Goal: Transaction & Acquisition: Purchase product/service

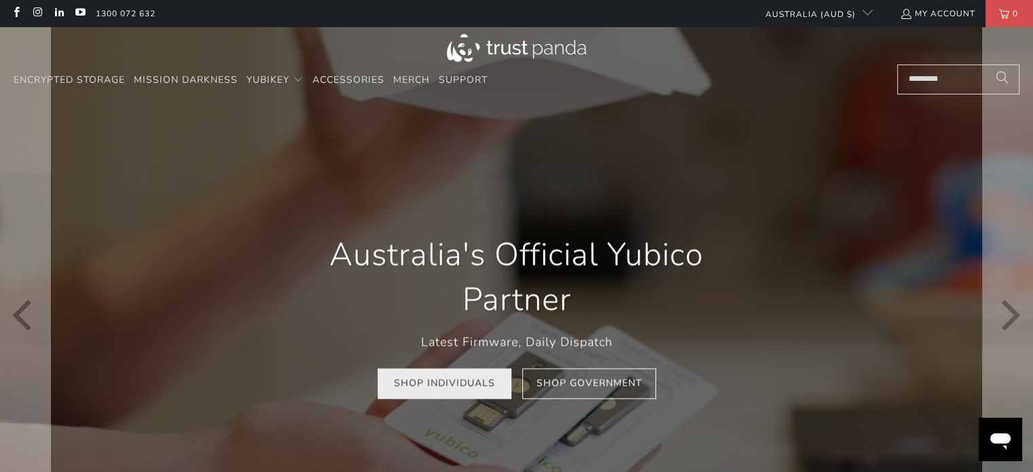
click at [459, 396] on link "Shop Individuals" at bounding box center [444, 384] width 134 height 31
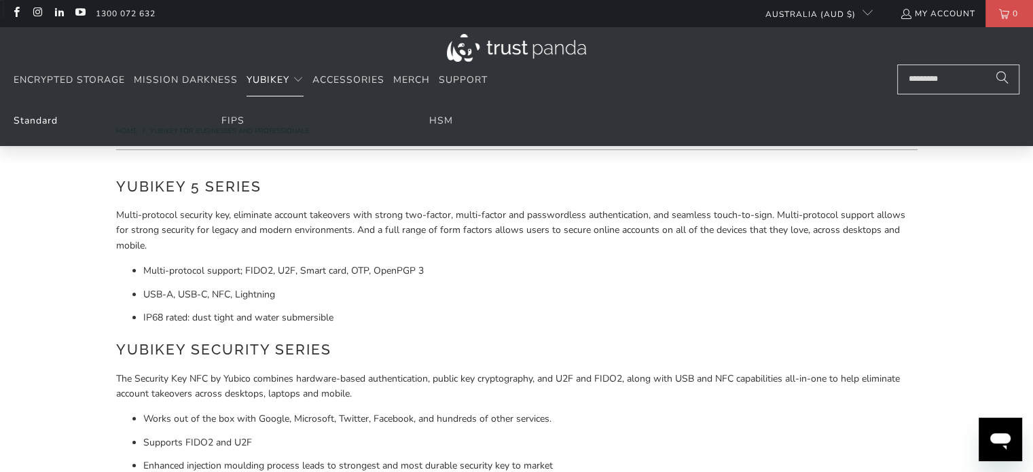
click at [29, 122] on link "Standard" at bounding box center [36, 120] width 44 height 13
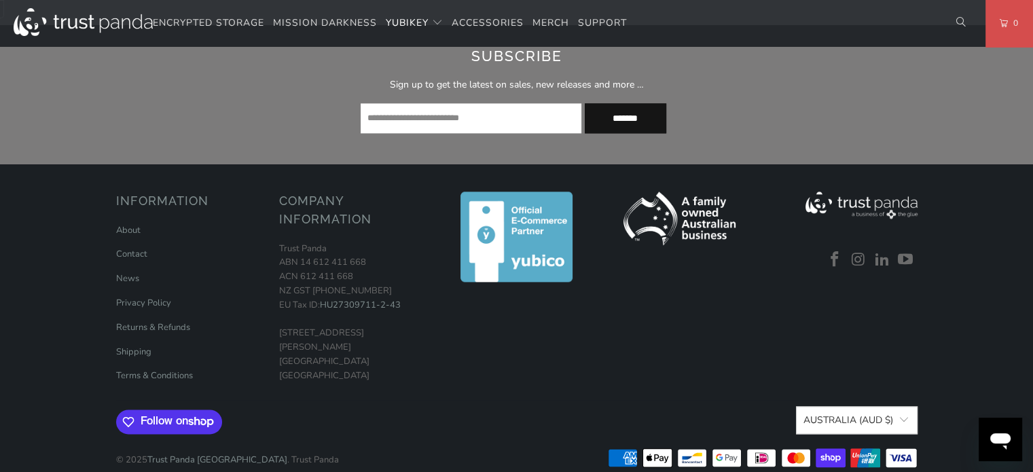
scroll to position [1834, 0]
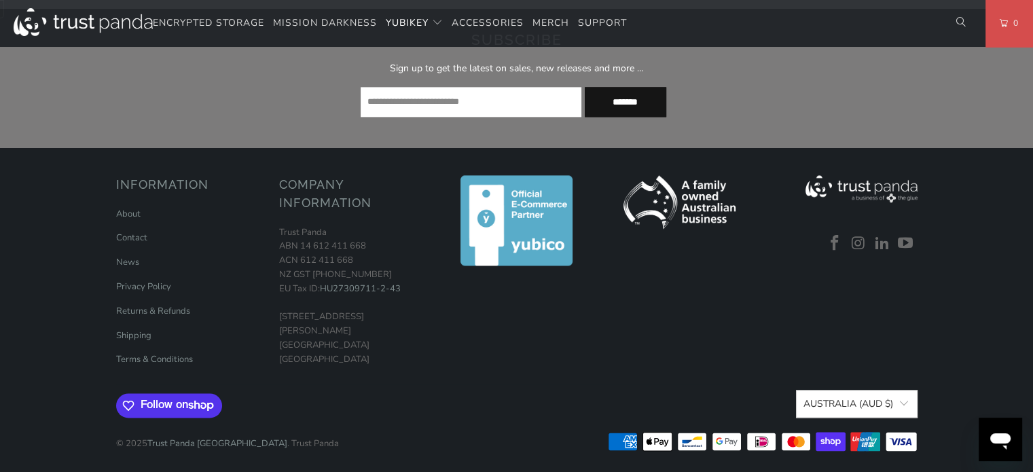
drag, startPoint x: 1042, startPoint y: 40, endPoint x: 1042, endPoint y: 411, distance: 370.7
drag, startPoint x: 619, startPoint y: 438, endPoint x: 593, endPoint y: 370, distance: 72.4
click at [592, 425] on div "© 2025 Trust Panda [GEOGRAPHIC_DATA] . Trust Panda American Express Apple Pay B…" at bounding box center [516, 439] width 801 height 43
